Goal: Transaction & Acquisition: Purchase product/service

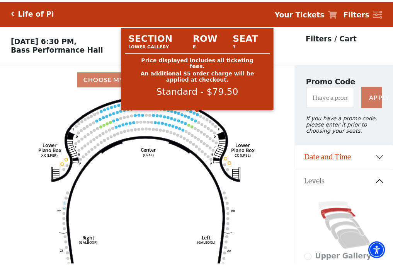
scroll to position [36, 0]
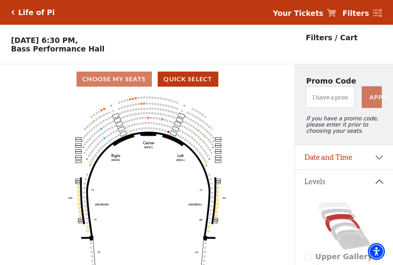
scroll to position [36, 0]
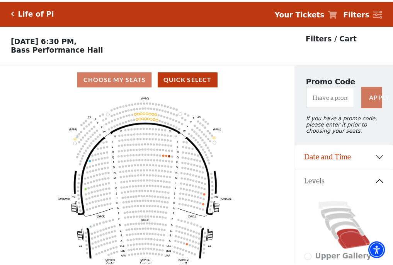
scroll to position [36, 0]
